Goal: Information Seeking & Learning: Check status

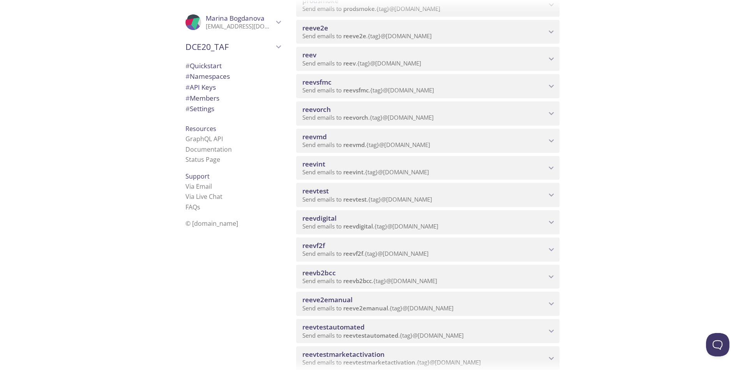
scroll to position [312, 0]
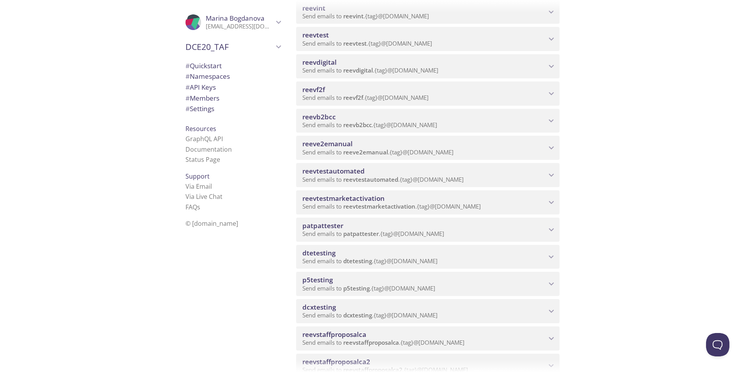
click at [337, 149] on span "Send emails to reeve2emanual . {tag} @[DOMAIN_NAME]" at bounding box center [377, 152] width 151 height 8
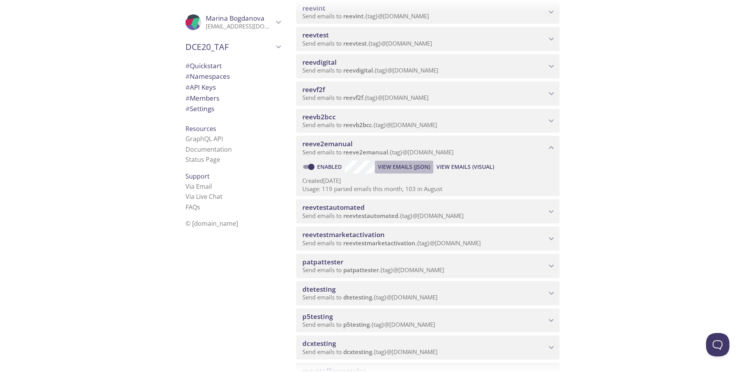
click at [398, 166] on span "View Emails (JSON)" at bounding box center [404, 166] width 52 height 9
click at [462, 165] on span "View Emails (Visual)" at bounding box center [465, 166] width 58 height 9
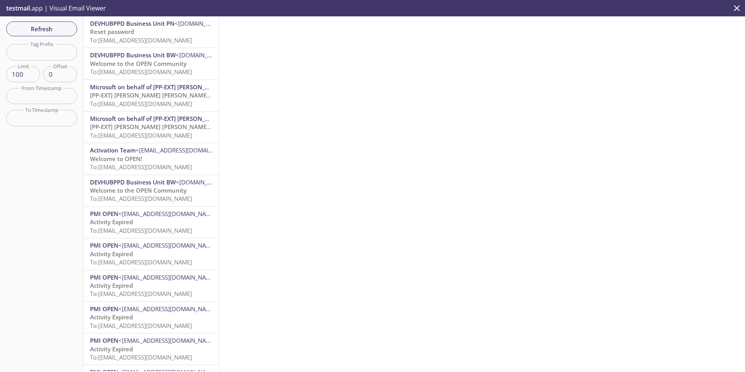
click at [147, 34] on p "Reset password To: [EMAIL_ADDRESS][DOMAIN_NAME]" at bounding box center [151, 36] width 123 height 17
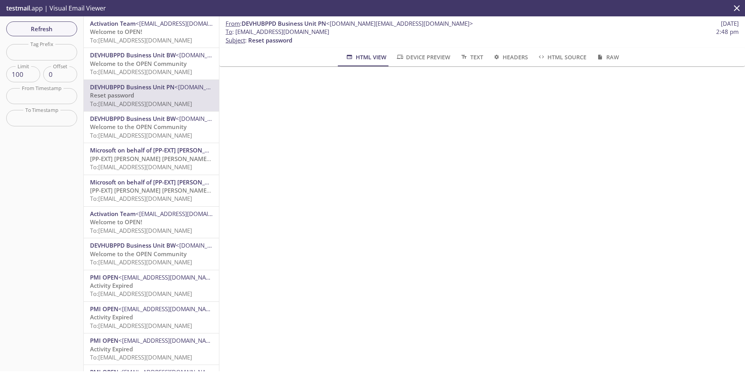
click at [732, 4] on icon "close" at bounding box center [737, 8] width 10 height 10
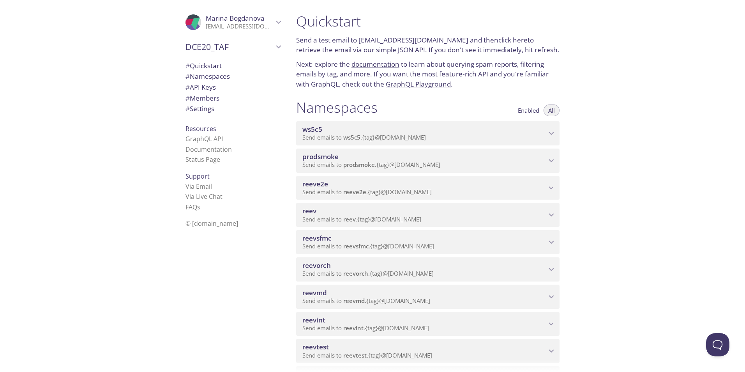
scroll to position [234, 0]
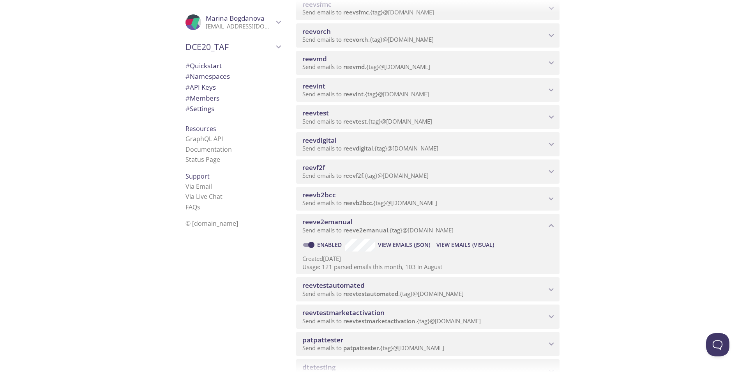
click at [475, 247] on span "View Emails (Visual)" at bounding box center [465, 244] width 58 height 9
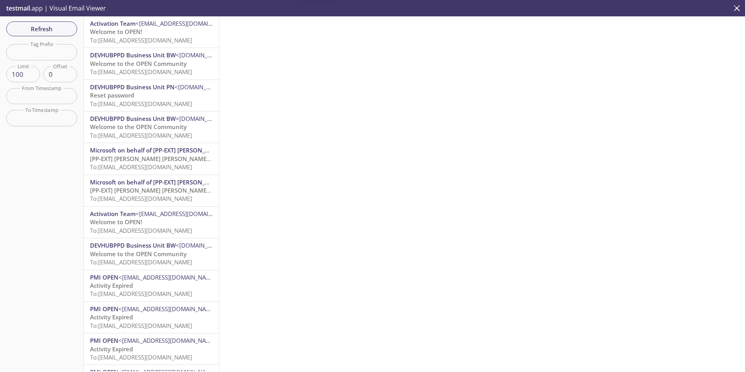
click at [151, 41] on span "To: [EMAIL_ADDRESS][DOMAIN_NAME]" at bounding box center [141, 40] width 102 height 8
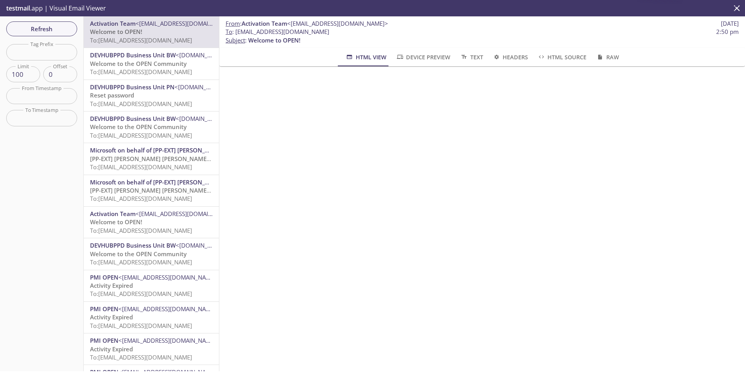
drag, startPoint x: 235, startPoint y: 31, endPoint x: 362, endPoint y: 35, distance: 127.1
click at [362, 35] on span "To : [EMAIL_ADDRESS][DOMAIN_NAME] 2:50 pm" at bounding box center [482, 32] width 513 height 8
click at [53, 25] on span "Refresh" at bounding box center [41, 29] width 58 height 10
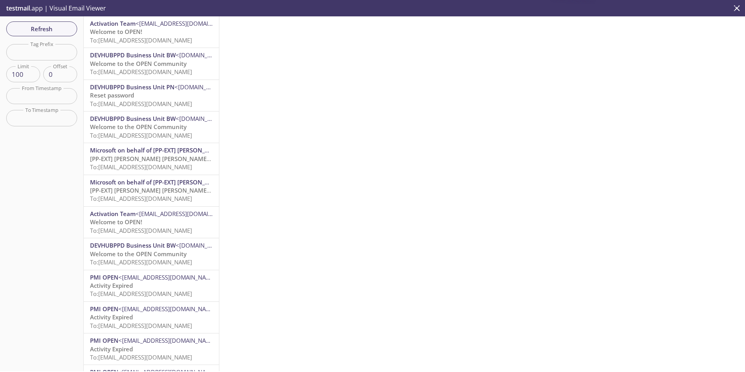
click at [175, 33] on p "Welcome to OPEN! To: [EMAIL_ADDRESS][DOMAIN_NAME]" at bounding box center [151, 36] width 123 height 17
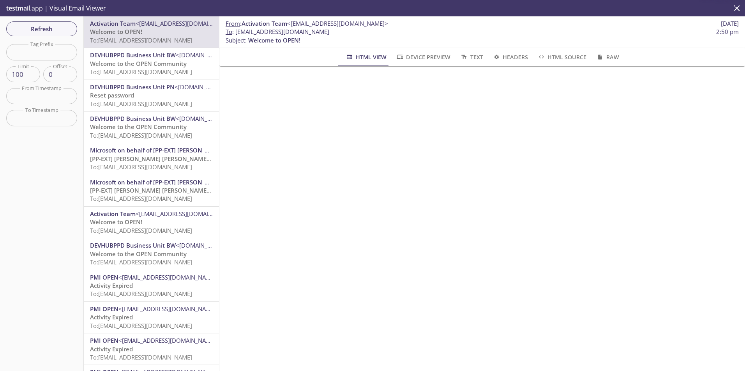
click at [152, 97] on p "Reset password To: [EMAIL_ADDRESS][DOMAIN_NAME]" at bounding box center [151, 99] width 123 height 17
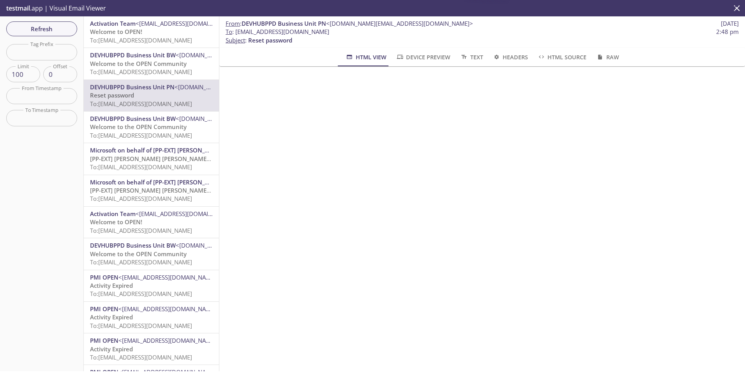
click at [151, 127] on span "Welcome to the OPEN Community" at bounding box center [138, 127] width 97 height 8
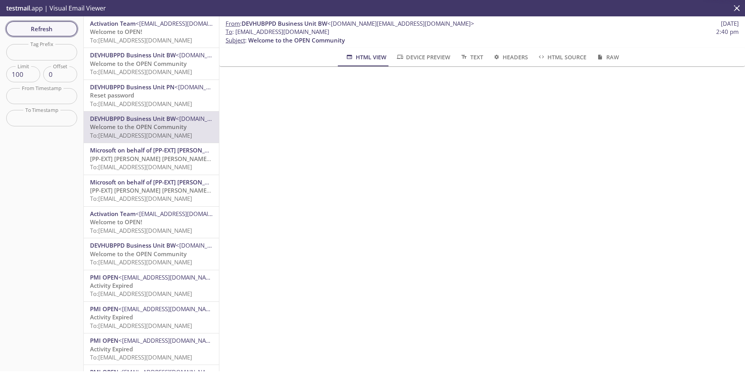
click at [47, 29] on span "Refresh" at bounding box center [41, 29] width 58 height 10
